Goal: Task Accomplishment & Management: Manage account settings

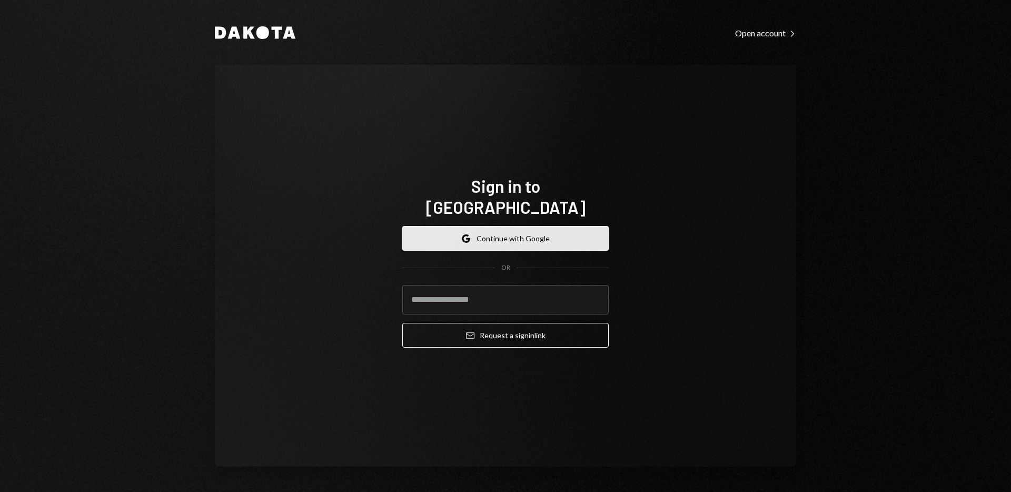
click at [519, 235] on button "Google Continue with Google" at bounding box center [505, 238] width 206 height 25
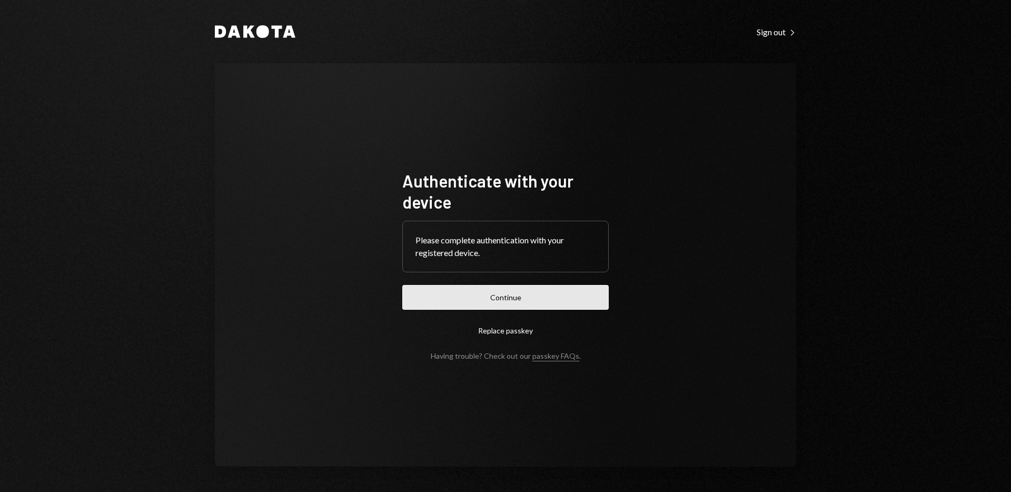
click at [504, 296] on button "Continue" at bounding box center [505, 297] width 206 height 25
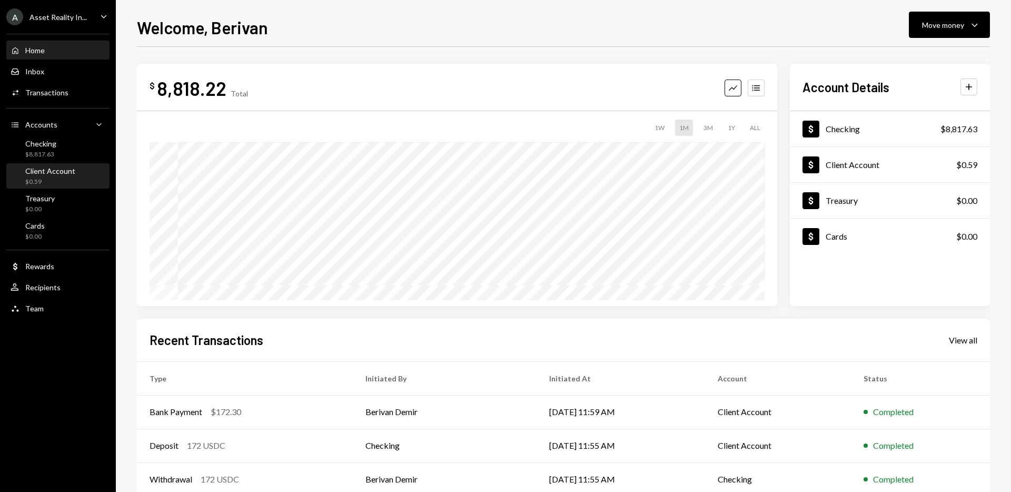
click at [62, 175] on div "Client Account $0.59" at bounding box center [50, 176] width 50 height 20
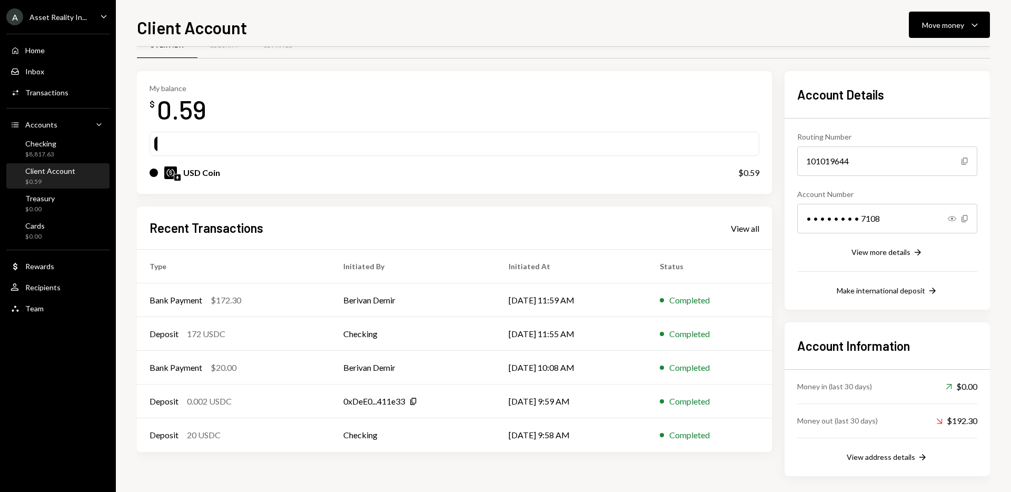
scroll to position [31, 0]
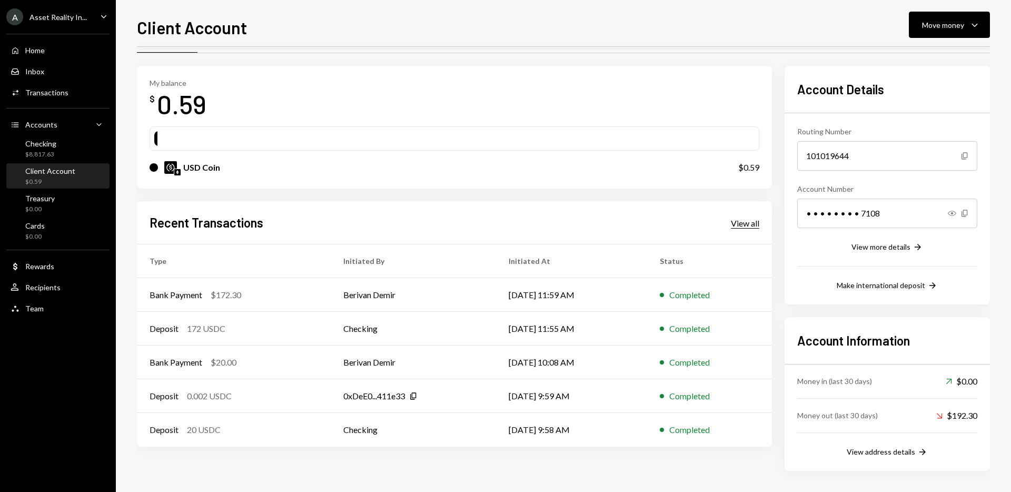
click at [743, 221] on div "View all" at bounding box center [745, 223] width 28 height 11
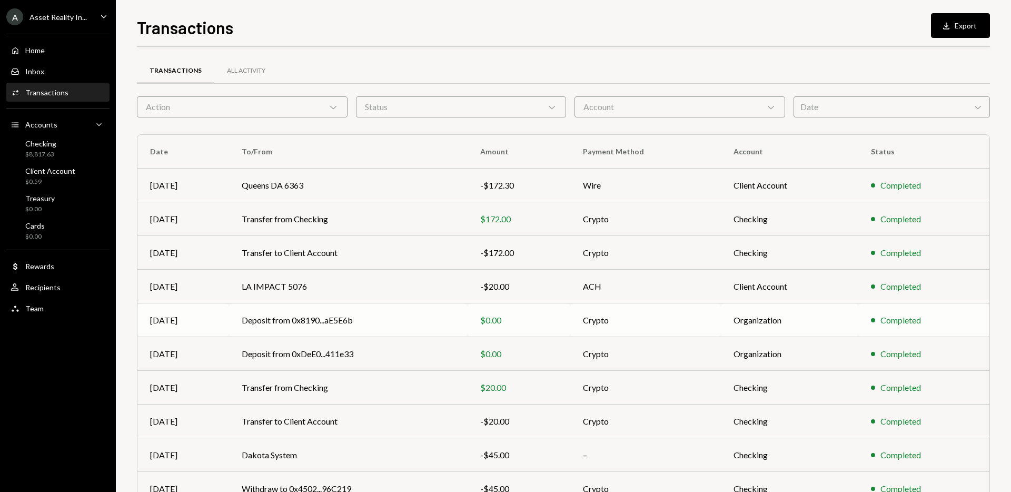
scroll to position [58, 0]
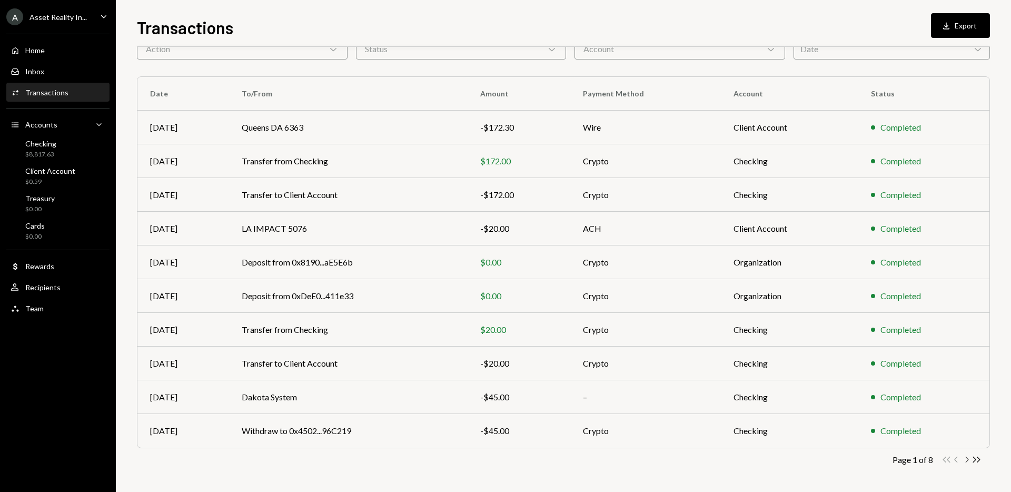
click at [966, 457] on icon "button" at bounding box center [966, 459] width 3 height 6
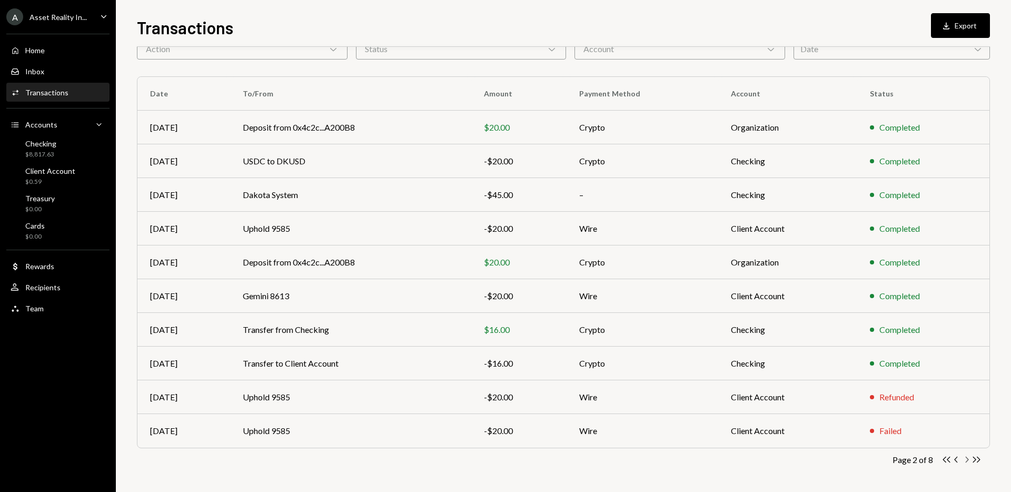
click at [967, 460] on icon "Chevron Right" at bounding box center [966, 459] width 10 height 10
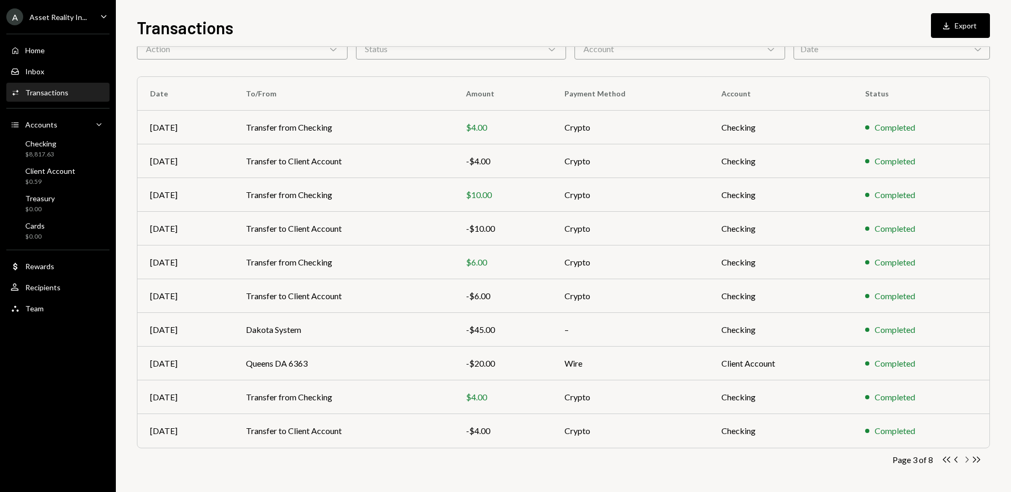
click at [969, 459] on icon "Chevron Right" at bounding box center [966, 459] width 10 height 10
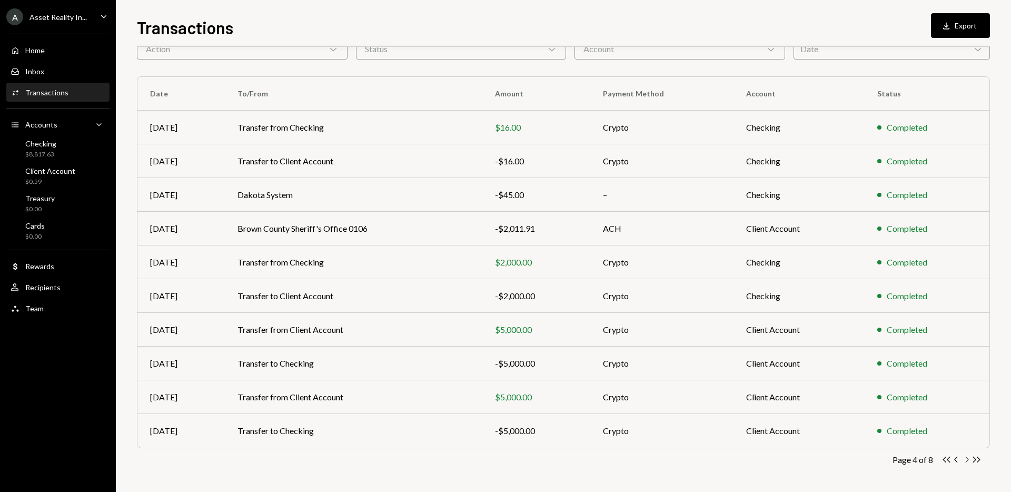
click at [966, 458] on icon "Chevron Right" at bounding box center [966, 459] width 10 height 10
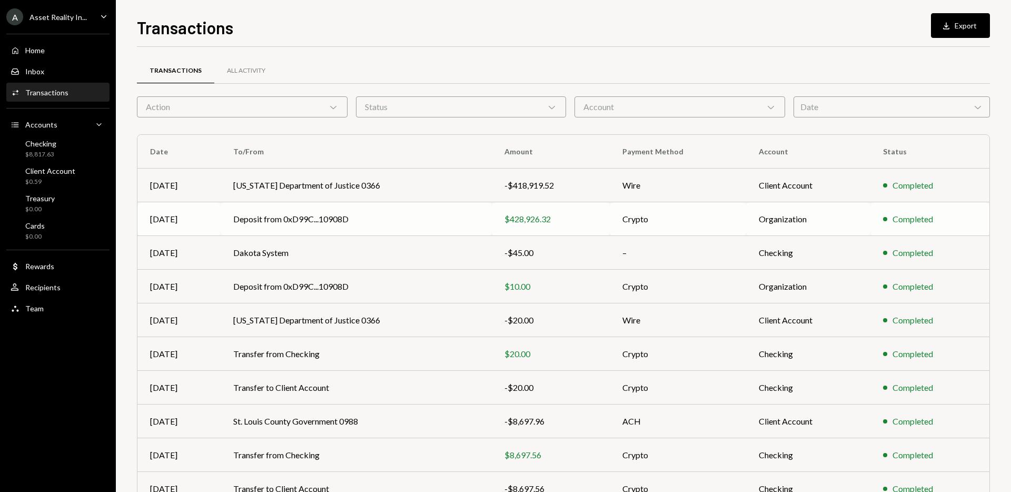
click at [605, 213] on td "$428,926.32" at bounding box center [551, 219] width 118 height 34
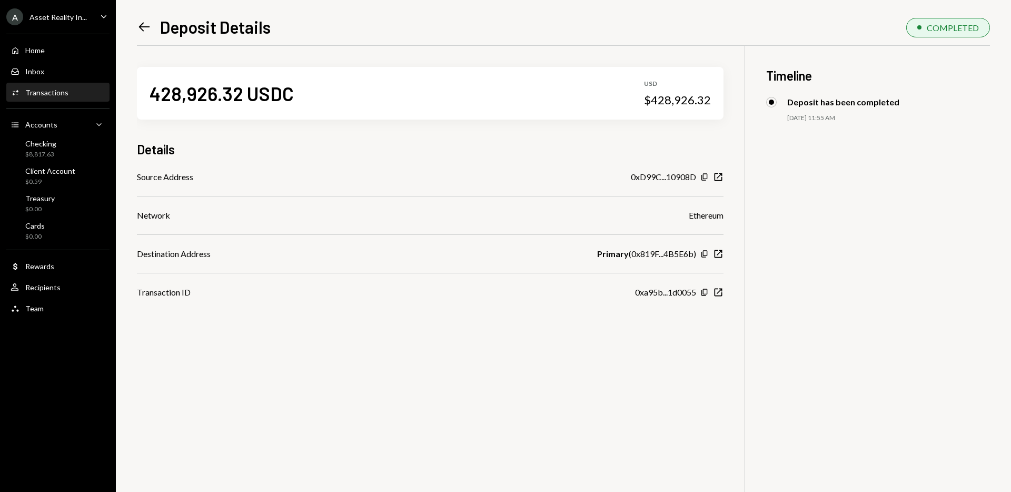
click at [141, 25] on icon at bounding box center [144, 27] width 11 height 9
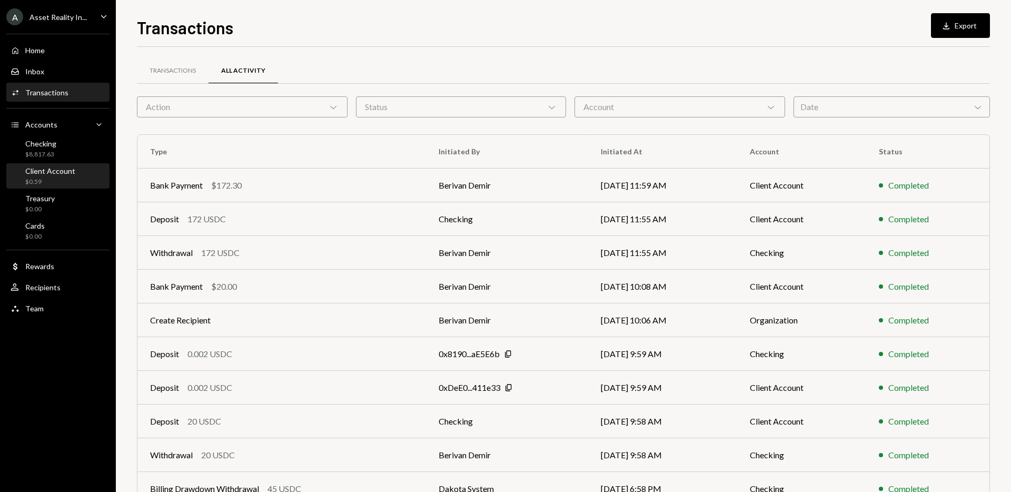
click at [56, 179] on div "$0.59" at bounding box center [50, 181] width 50 height 9
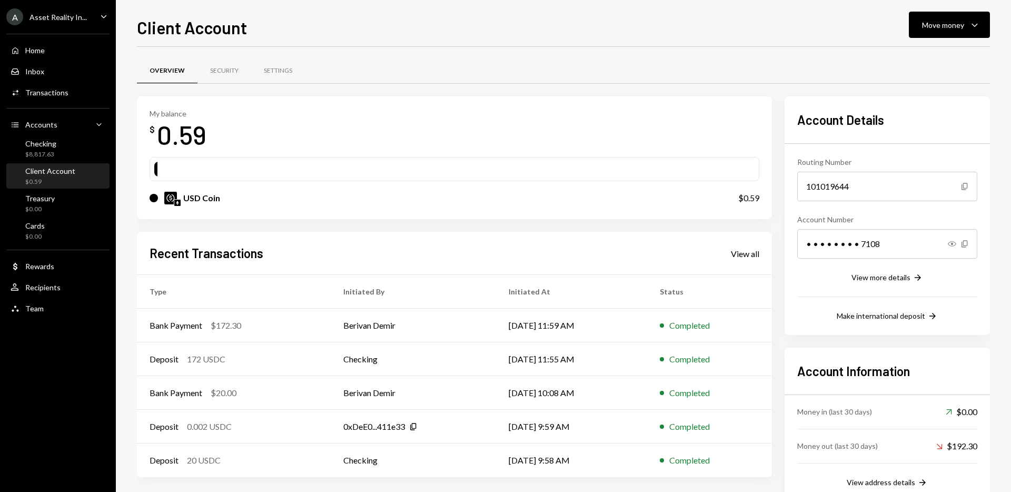
scroll to position [31, 0]
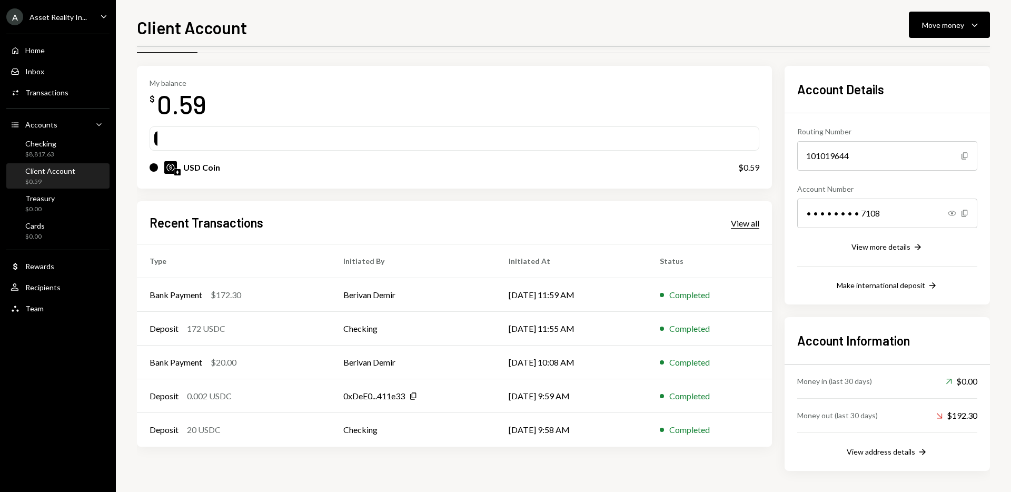
click at [751, 225] on div "View all" at bounding box center [745, 223] width 28 height 11
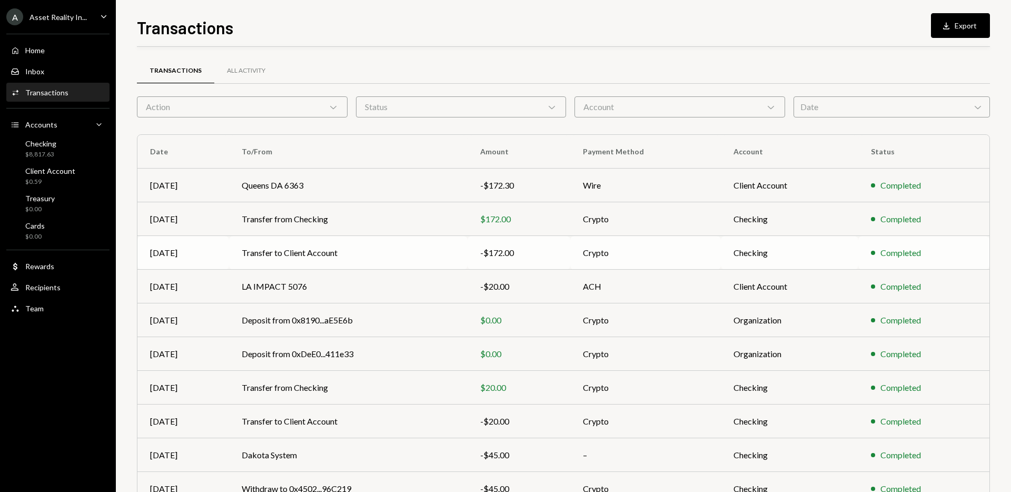
scroll to position [58, 0]
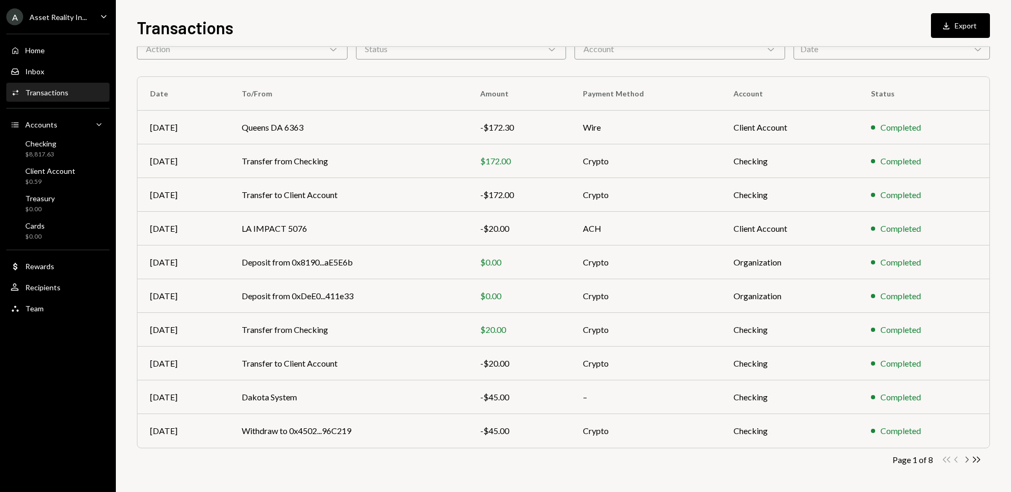
click at [963, 458] on icon "Chevron Right" at bounding box center [966, 459] width 10 height 10
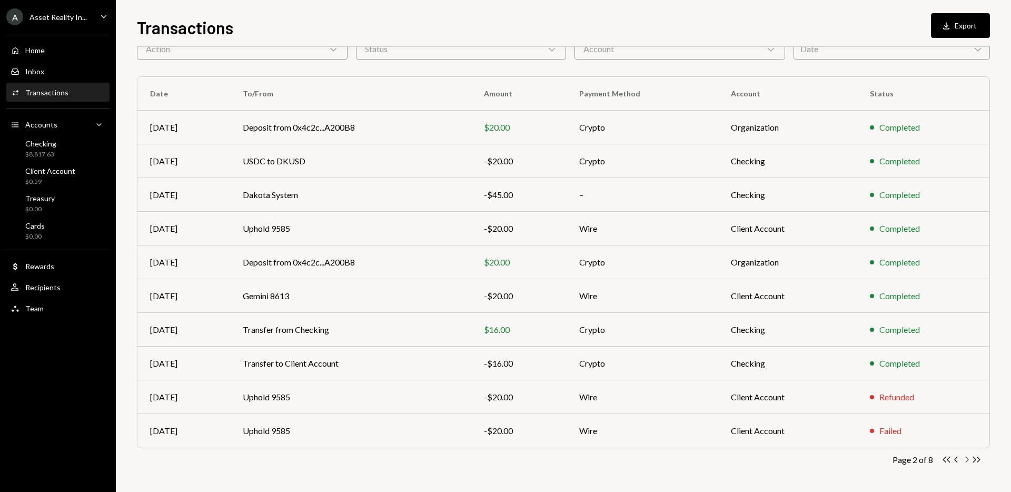
click at [966, 460] on icon "Chevron Right" at bounding box center [966, 459] width 10 height 10
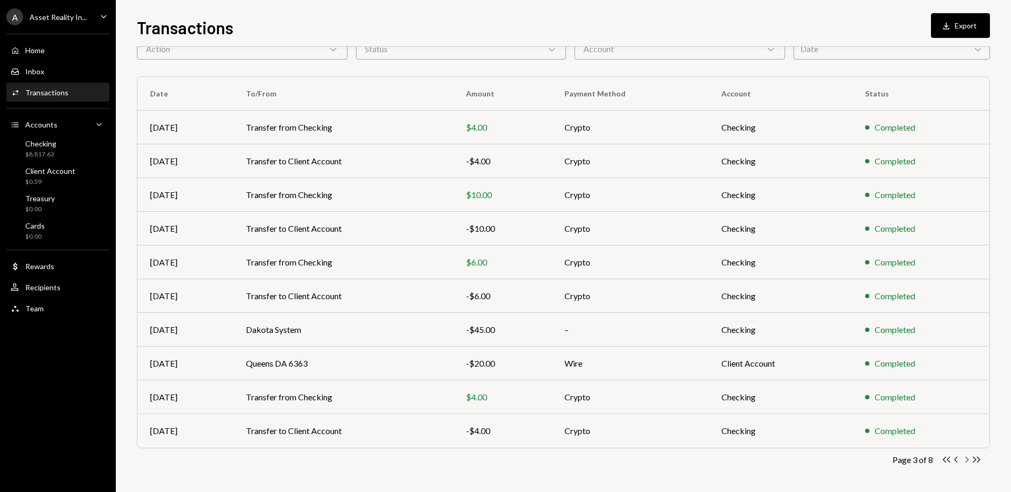
click at [966, 460] on icon "Chevron Right" at bounding box center [966, 459] width 10 height 10
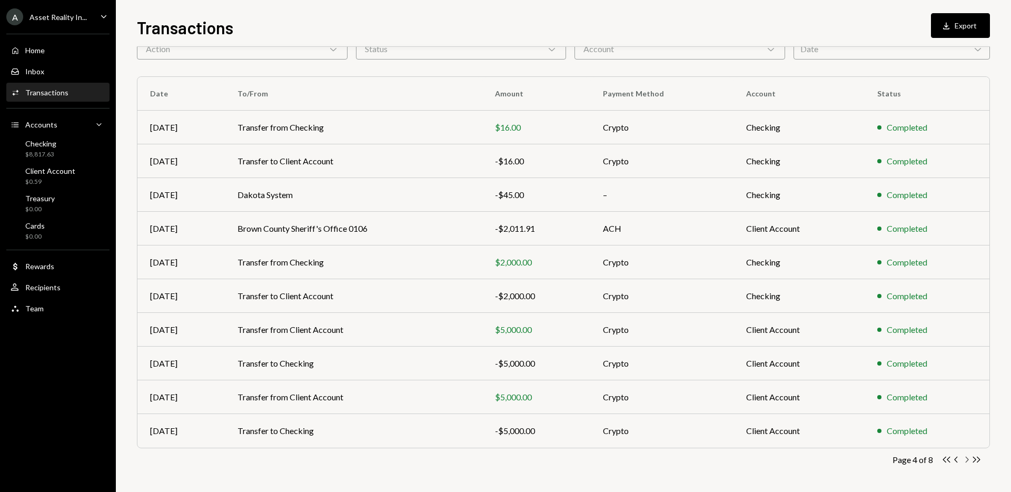
click at [966, 460] on icon "Chevron Right" at bounding box center [966, 459] width 10 height 10
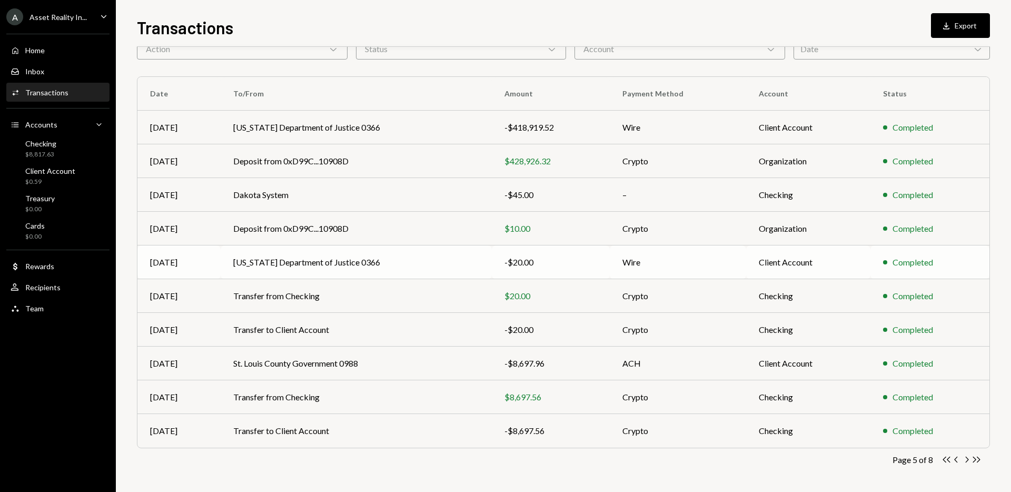
scroll to position [0, 0]
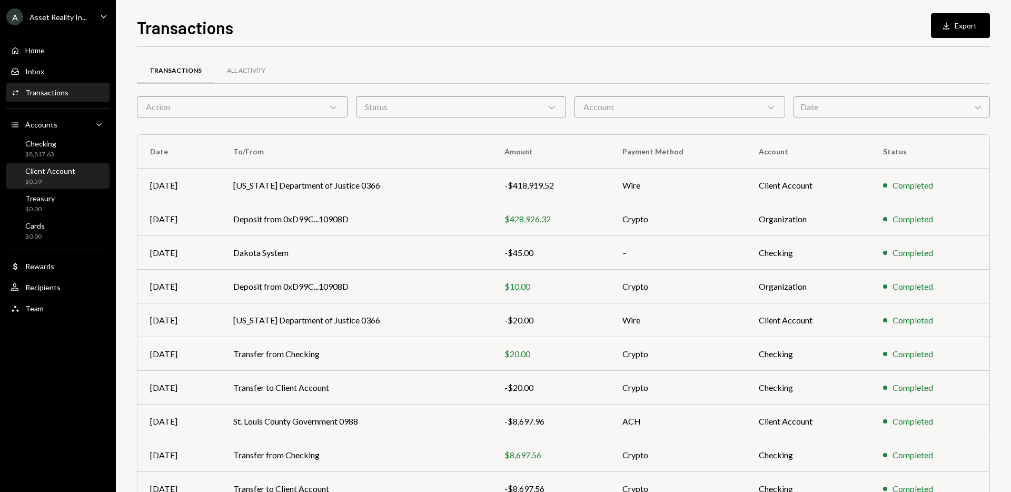
click at [42, 175] on div "Client Account $0.59" at bounding box center [50, 176] width 50 height 20
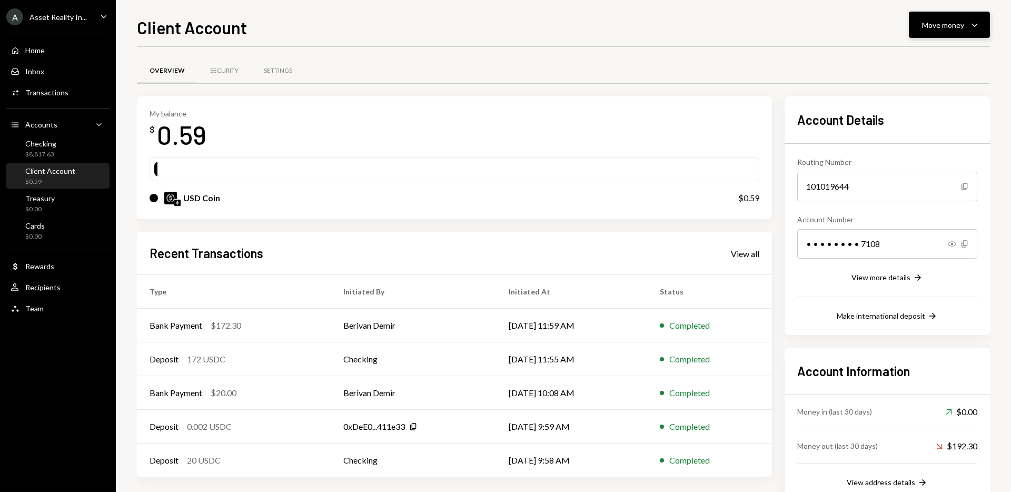
click at [976, 24] on icon "Caret Down" at bounding box center [974, 24] width 13 height 13
click at [945, 104] on div "Deposit" at bounding box center [940, 103] width 77 height 11
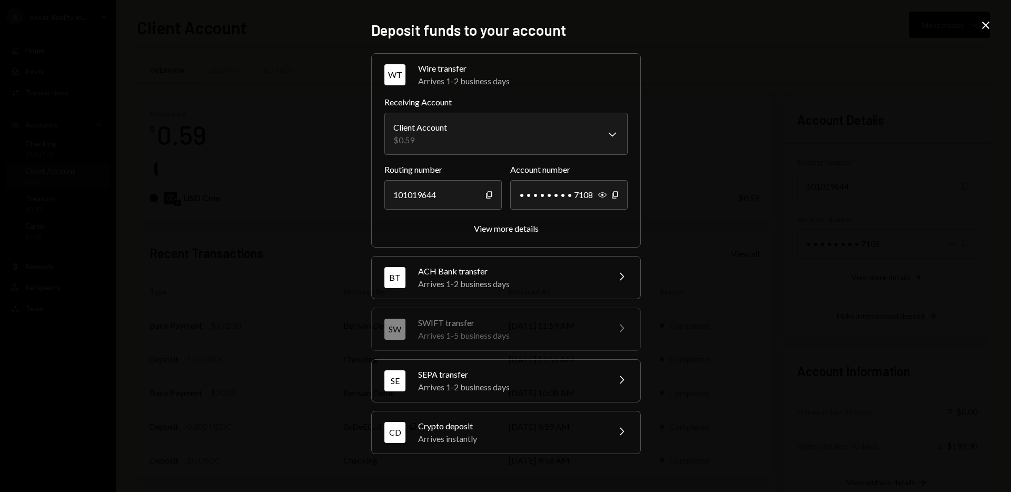
click at [496, 440] on div "Arrives instantly" at bounding box center [510, 438] width 184 height 13
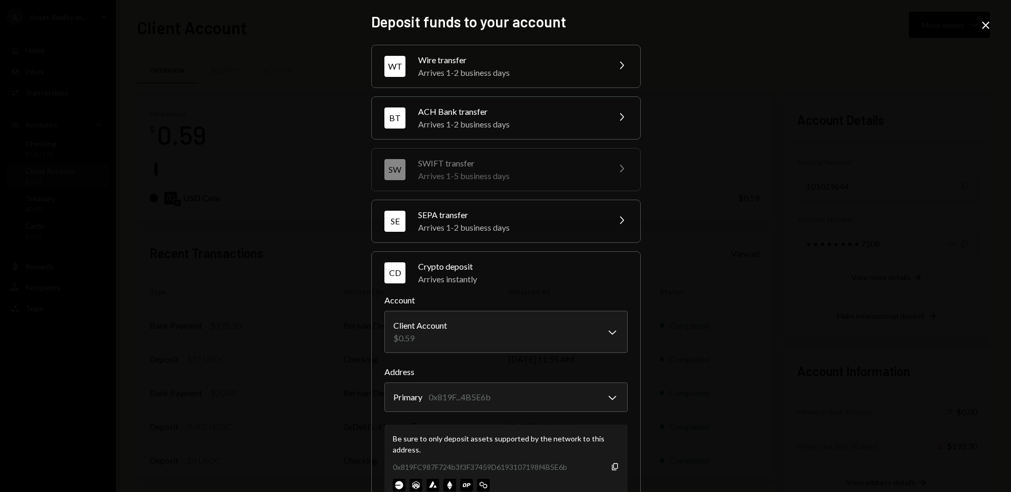
scroll to position [38, 0]
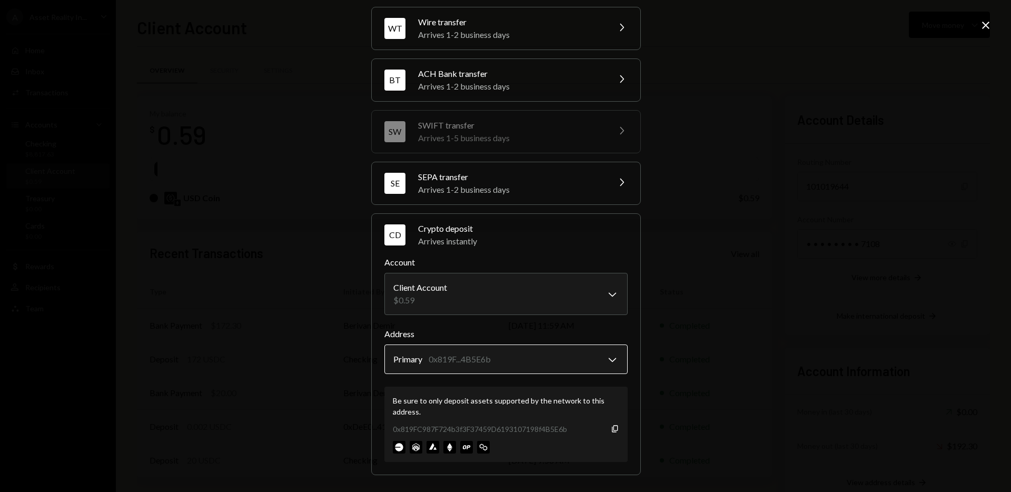
click at [611, 358] on body "A Asset Reality In... Caret Down Home Home Inbox Inbox Activities Transactions …" at bounding box center [505, 246] width 1011 height 492
click at [616, 330] on label "Address" at bounding box center [505, 333] width 243 height 13
click at [612, 428] on icon "button" at bounding box center [615, 428] width 6 height 7
click at [985, 24] on icon at bounding box center [985, 25] width 7 height 7
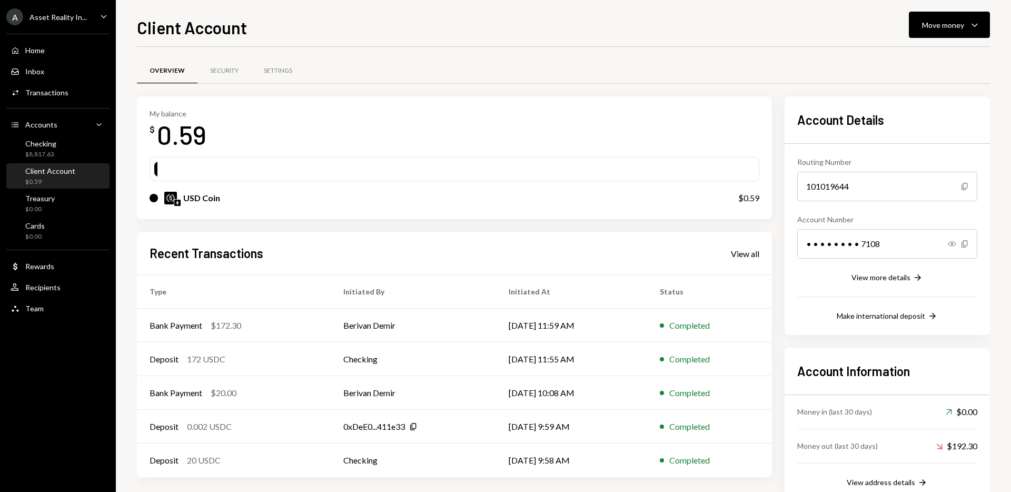
click at [756, 266] on div "Recent Transactions View all Type Initiated By Initiated At Status Bank Payment…" at bounding box center [454, 354] width 635 height 245
click at [745, 255] on div "View all" at bounding box center [745, 253] width 28 height 11
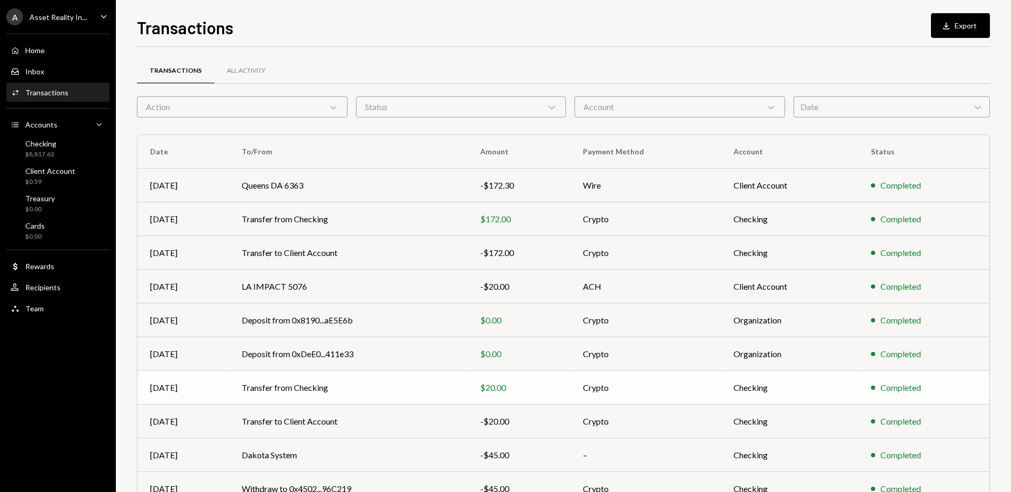
scroll to position [58, 0]
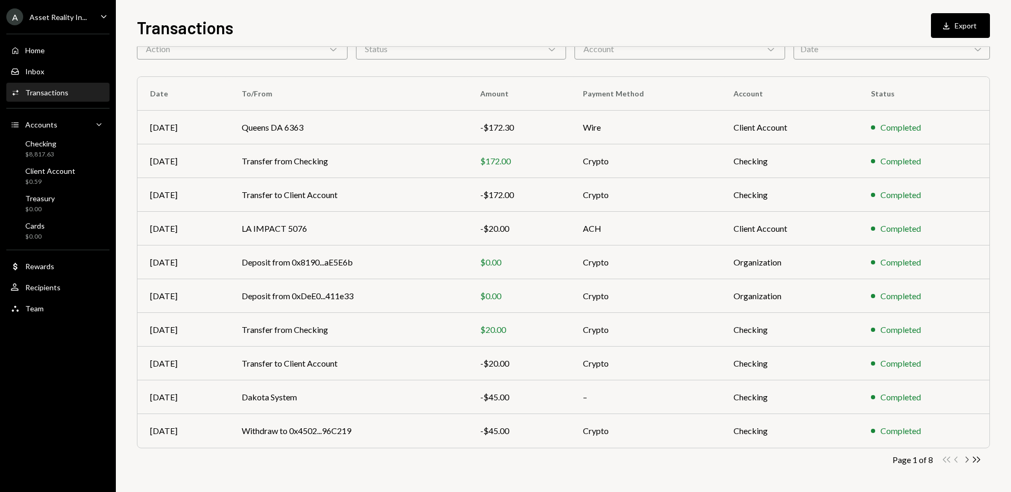
click at [967, 455] on icon "Chevron Right" at bounding box center [966, 459] width 10 height 10
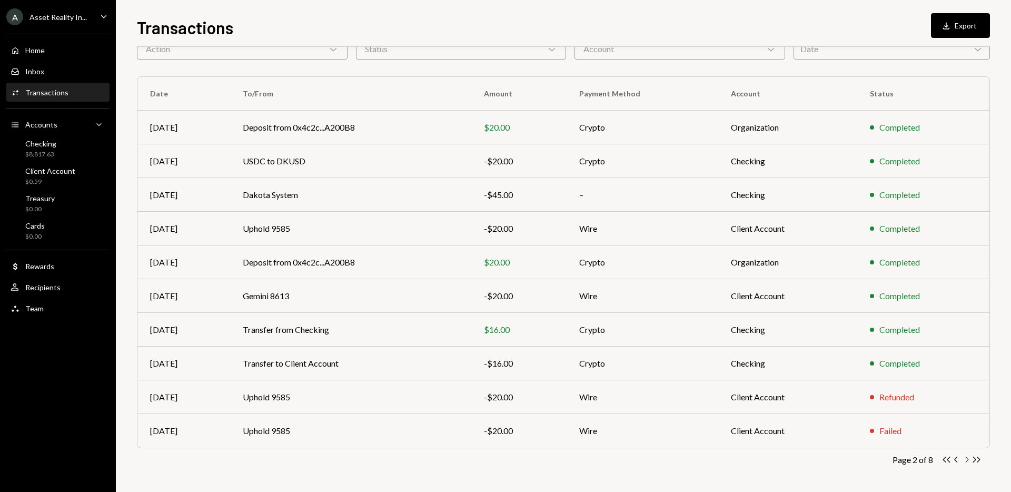
click at [967, 459] on icon "Chevron Right" at bounding box center [966, 459] width 10 height 10
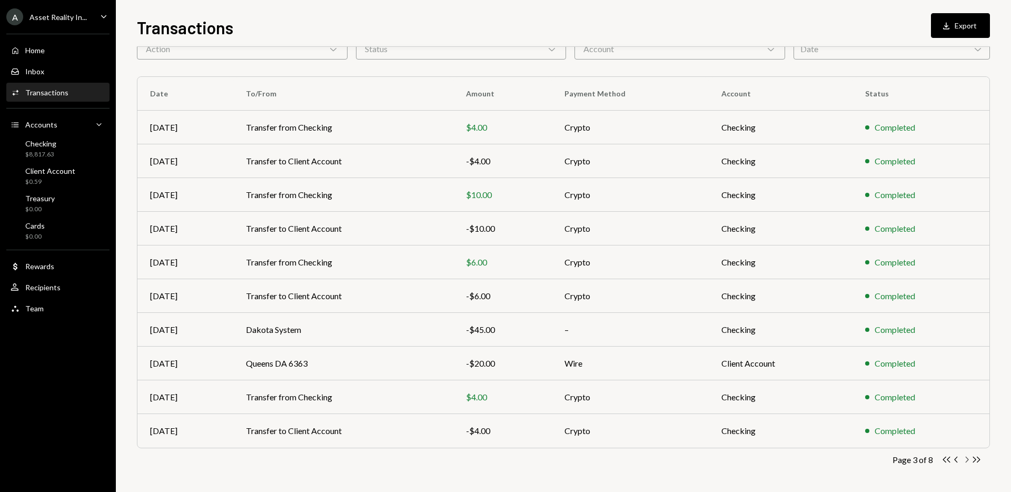
click at [967, 459] on icon "Chevron Right" at bounding box center [966, 459] width 10 height 10
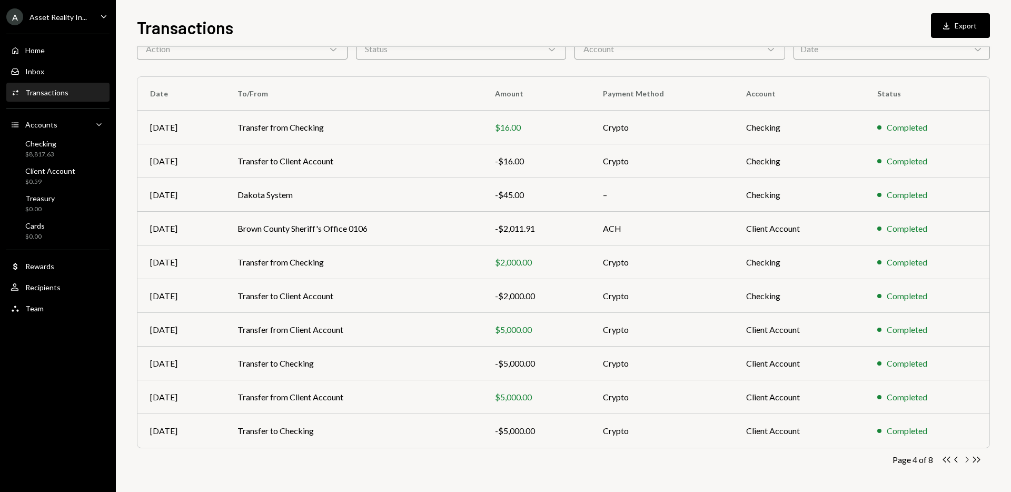
click at [967, 459] on icon "Chevron Right" at bounding box center [966, 459] width 10 height 10
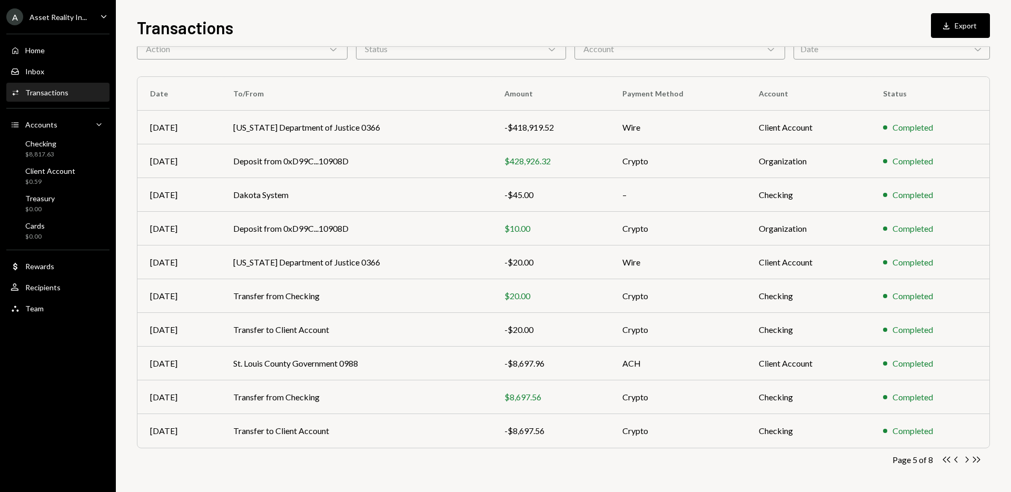
scroll to position [48, 0]
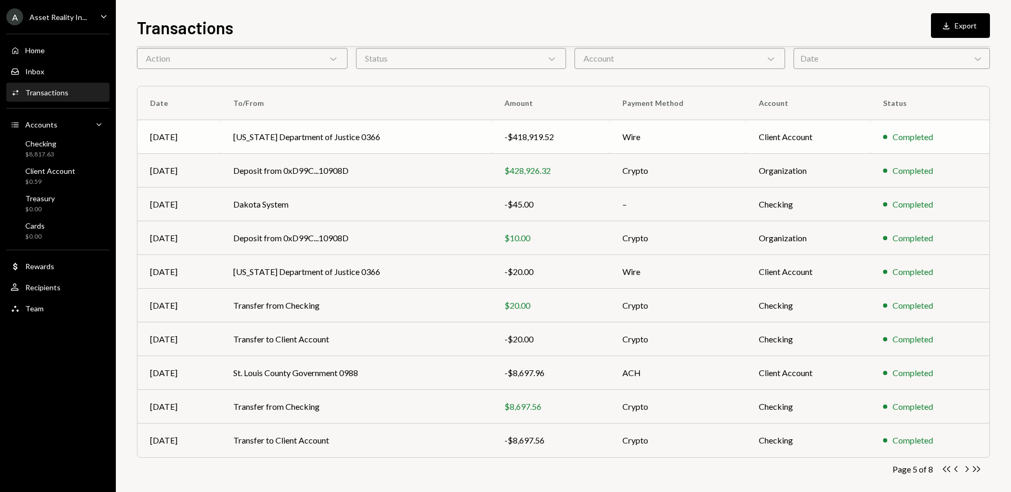
click at [560, 138] on div "-$418,919.52" at bounding box center [550, 137] width 93 height 13
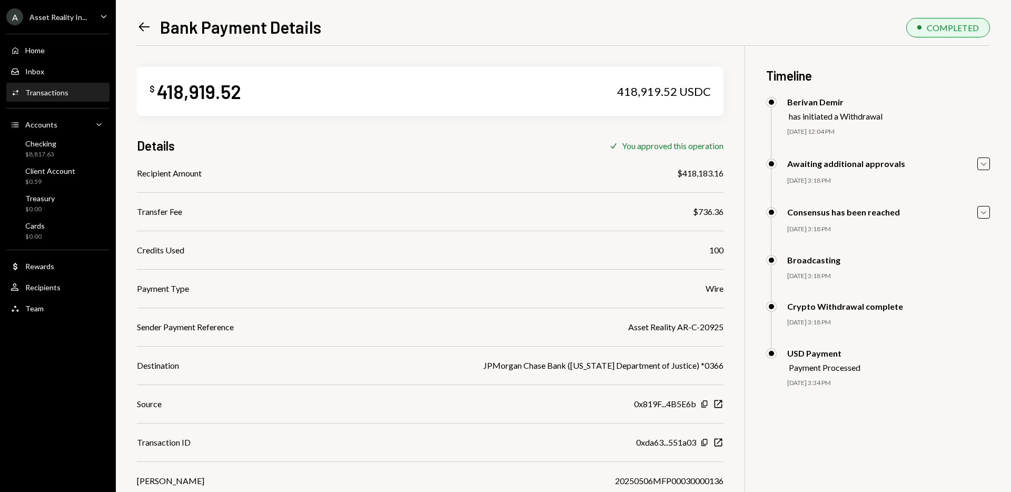
click at [141, 26] on icon "Left Arrow" at bounding box center [144, 26] width 15 height 15
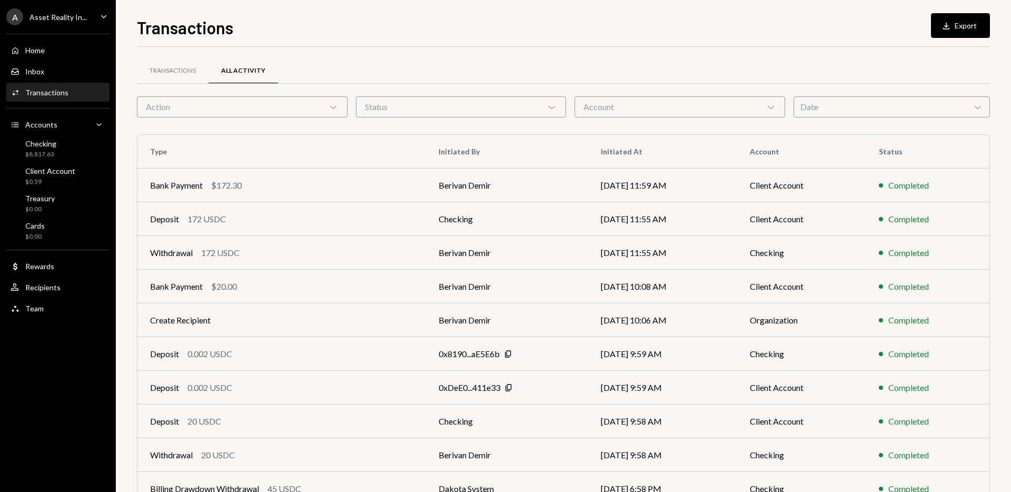
click at [243, 17] on div "Transactions Download Export" at bounding box center [563, 26] width 853 height 23
click at [451, 26] on div "Transactions Download Export" at bounding box center [563, 26] width 853 height 23
click at [64, 176] on div "Client Account $0.59" at bounding box center [50, 176] width 50 height 20
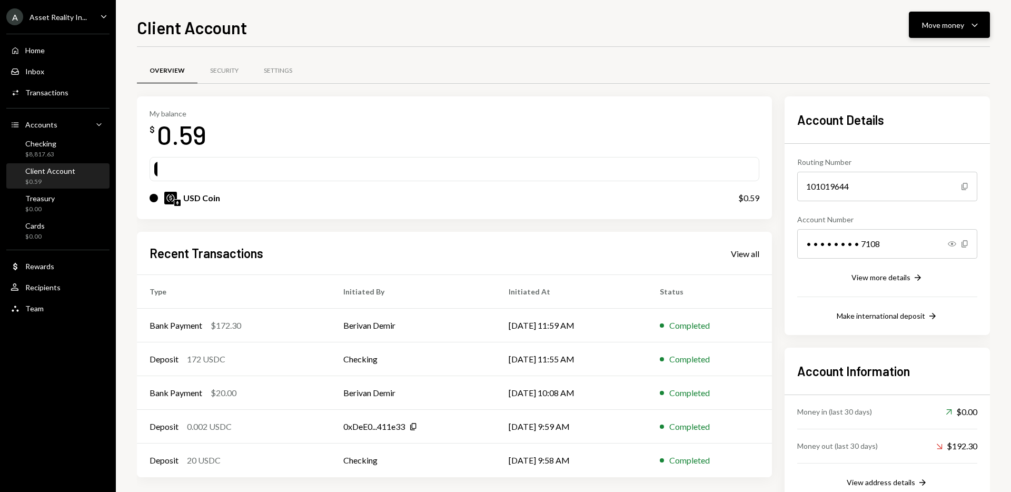
click at [979, 23] on icon "Caret Down" at bounding box center [974, 24] width 13 height 13
click at [926, 107] on div "Deposit" at bounding box center [940, 103] width 77 height 11
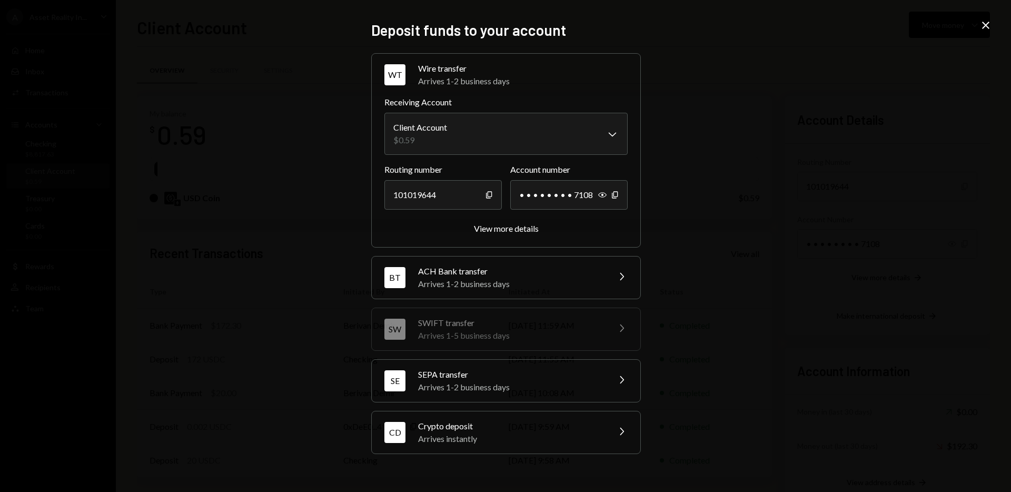
click at [514, 426] on div "Crypto deposit" at bounding box center [510, 426] width 184 height 13
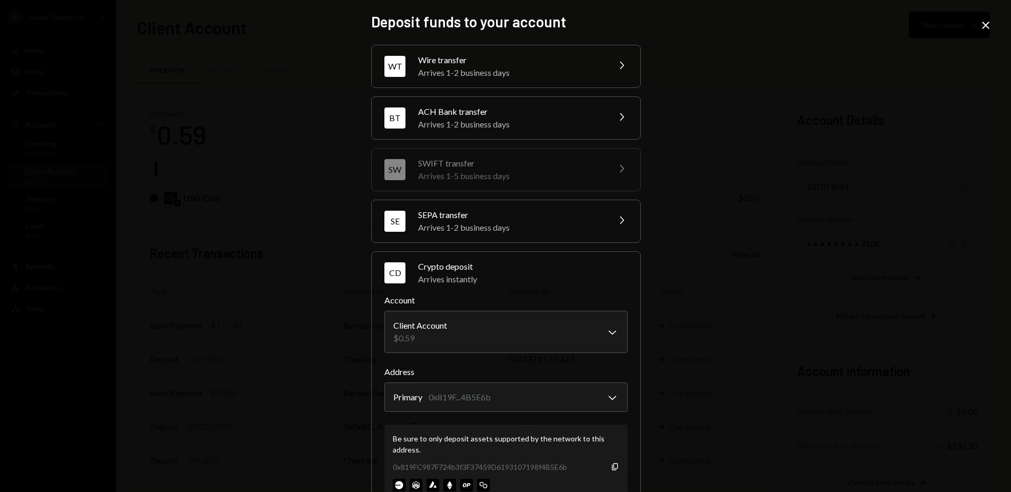
scroll to position [38, 0]
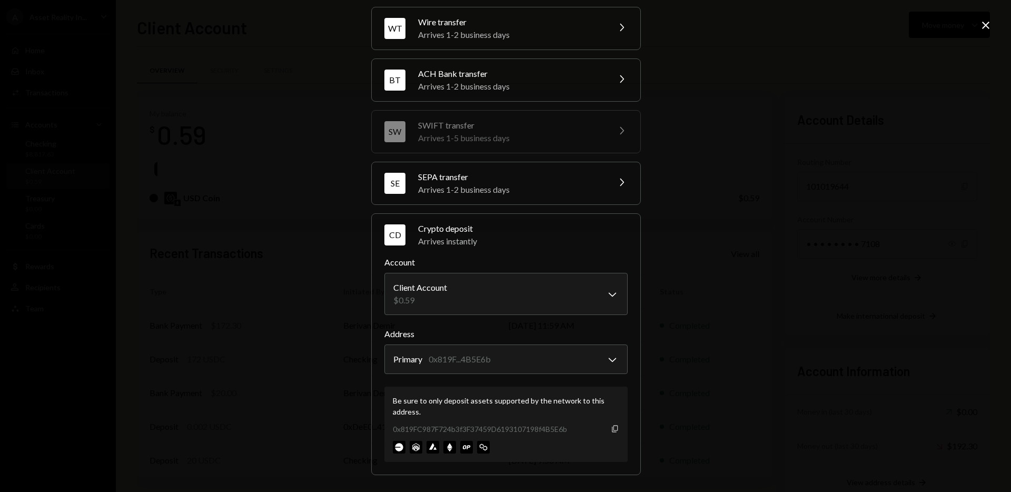
click at [612, 427] on icon "Copy" at bounding box center [615, 428] width 8 height 8
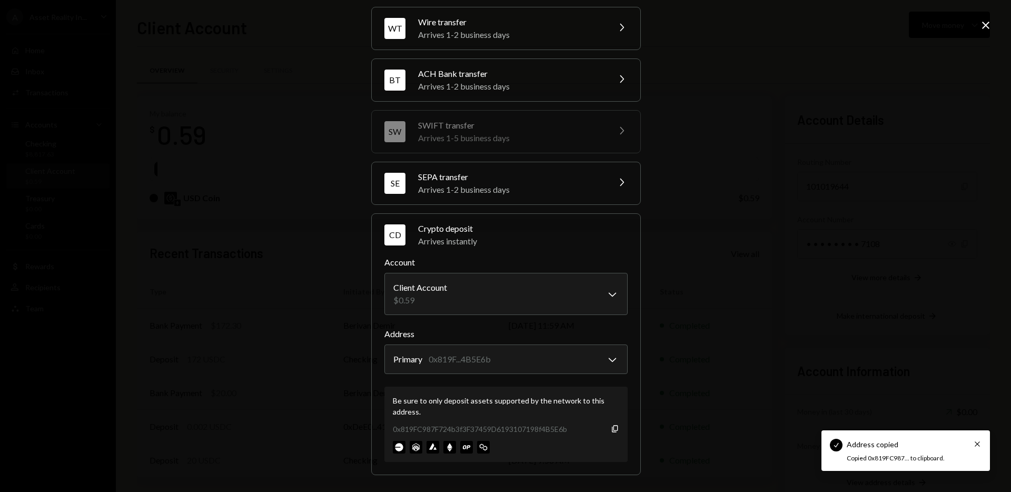
click at [980, 25] on icon "Close" at bounding box center [985, 25] width 13 height 13
